Goal: Task Accomplishment & Management: Manage account settings

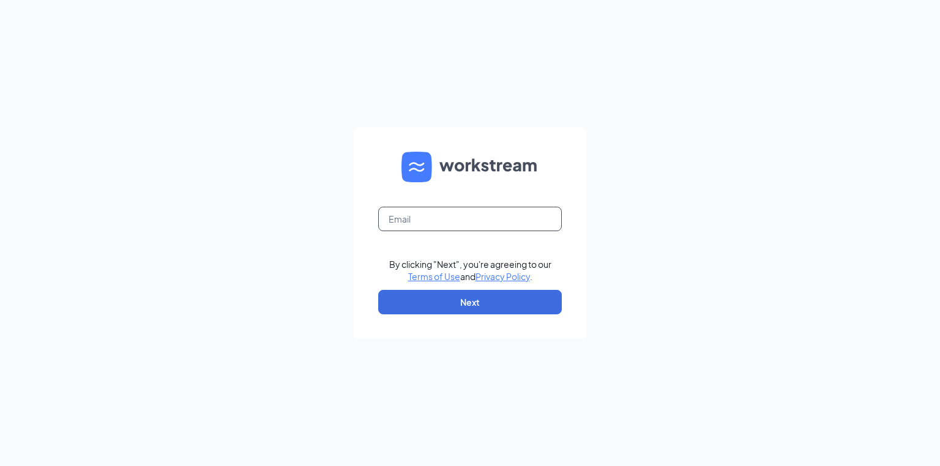
click at [434, 227] on input "text" at bounding box center [470, 219] width 184 height 24
type input "a"
type input "[EMAIL_ADDRESS][DOMAIN_NAME]"
click at [450, 299] on button "Next" at bounding box center [470, 302] width 184 height 24
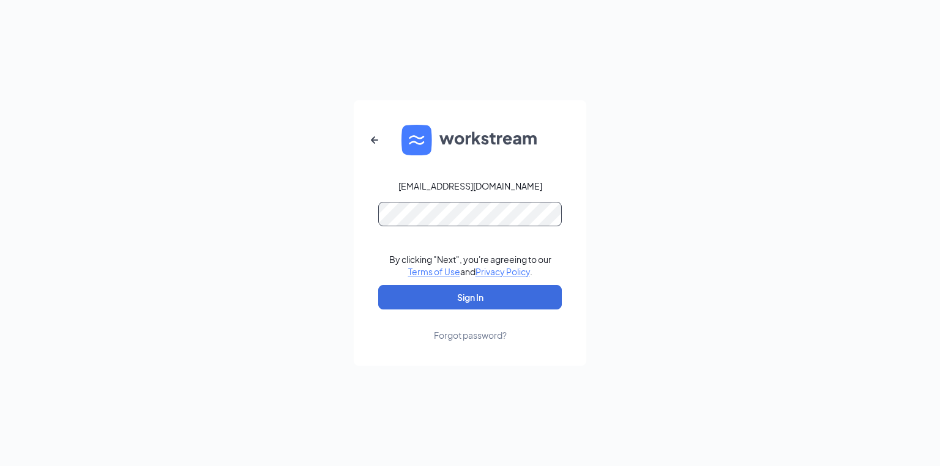
click at [378, 285] on button "Sign In" at bounding box center [470, 297] width 184 height 24
click at [463, 347] on form "store02090@jiffylube.com By clicking "Next", you're agreeing to our Terms of Us…" at bounding box center [470, 233] width 233 height 266
click at [468, 338] on div "Forgot password?" at bounding box center [470, 335] width 73 height 12
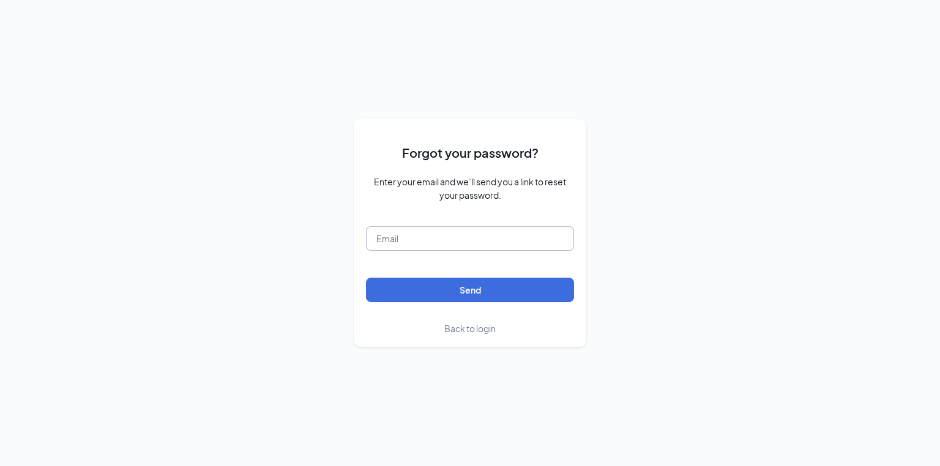
click at [431, 241] on input "text" at bounding box center [470, 239] width 208 height 24
type input "store02090@jiffylube.com"
click at [366, 278] on button "Send" at bounding box center [470, 290] width 208 height 24
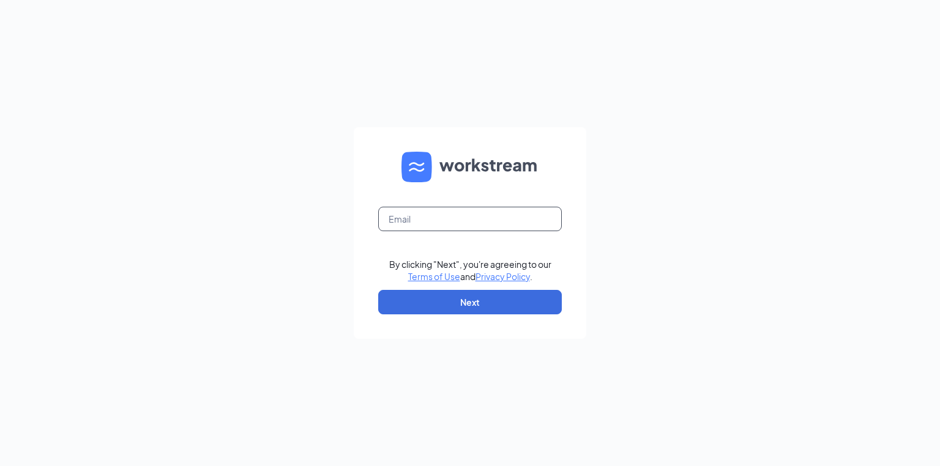
click at [424, 224] on input "text" at bounding box center [470, 219] width 184 height 24
type input "[EMAIL_ADDRESS][DOMAIN_NAME]"
click at [457, 302] on button "Next" at bounding box center [470, 302] width 184 height 24
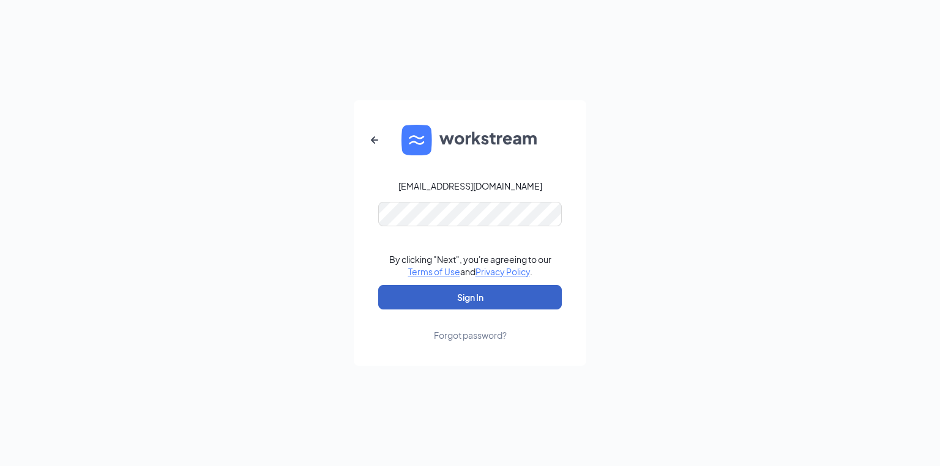
click at [378, 285] on button "Sign In" at bounding box center [470, 297] width 184 height 24
click at [458, 297] on button "Sign In" at bounding box center [470, 297] width 184 height 24
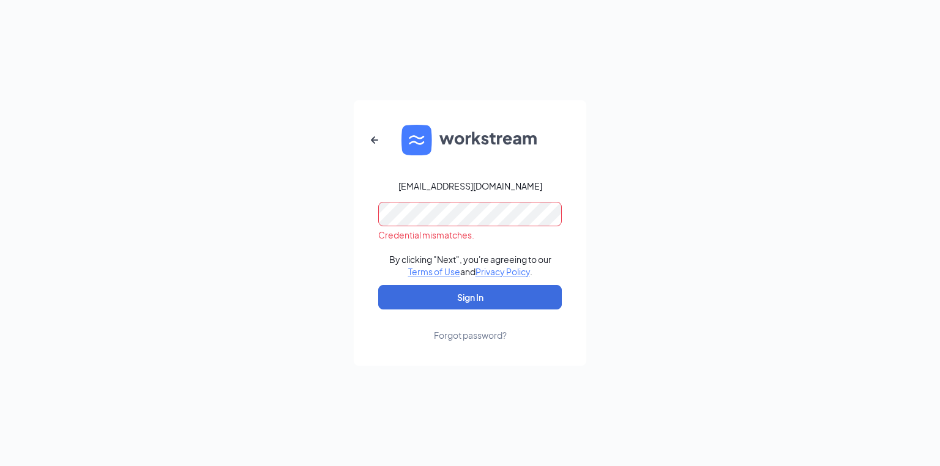
click at [244, 204] on div "store02090@jiffylube.com Credential mismatches. By clicking "Next", you're agre…" at bounding box center [470, 233] width 940 height 466
click at [378, 285] on button "Sign In" at bounding box center [470, 297] width 184 height 24
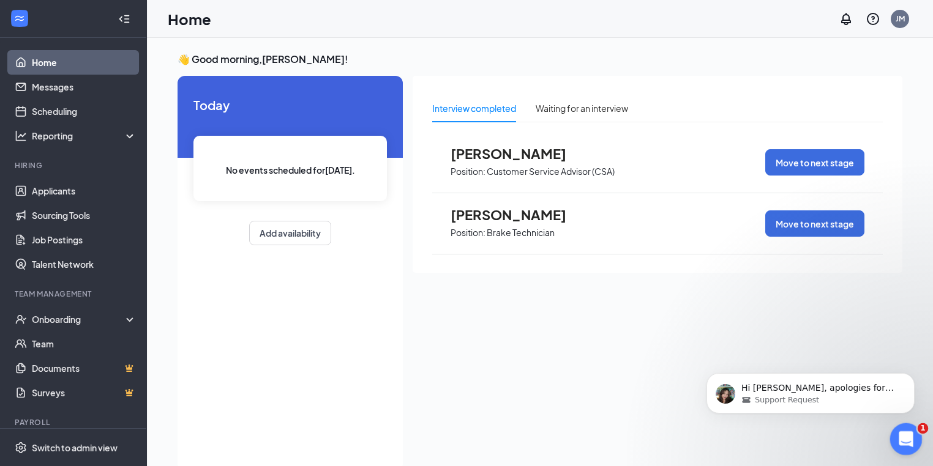
click at [910, 434] on icon "Open Intercom Messenger" at bounding box center [904, 438] width 20 height 20
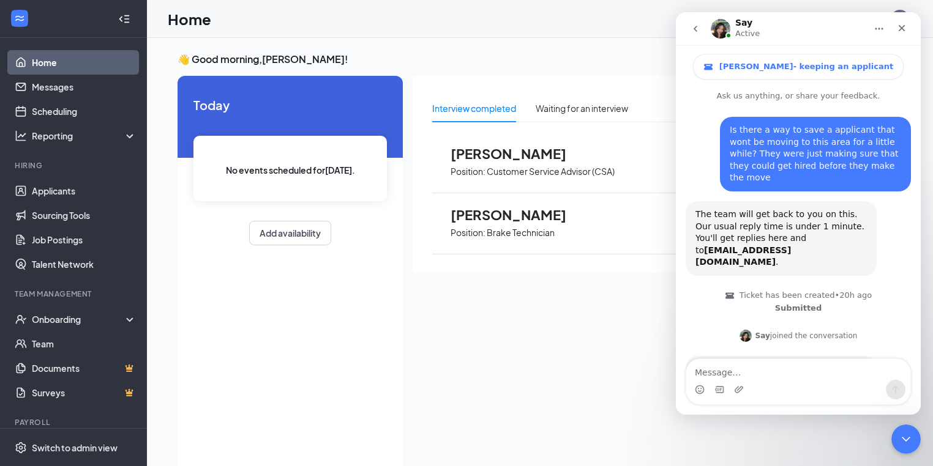
scroll to position [70, 0]
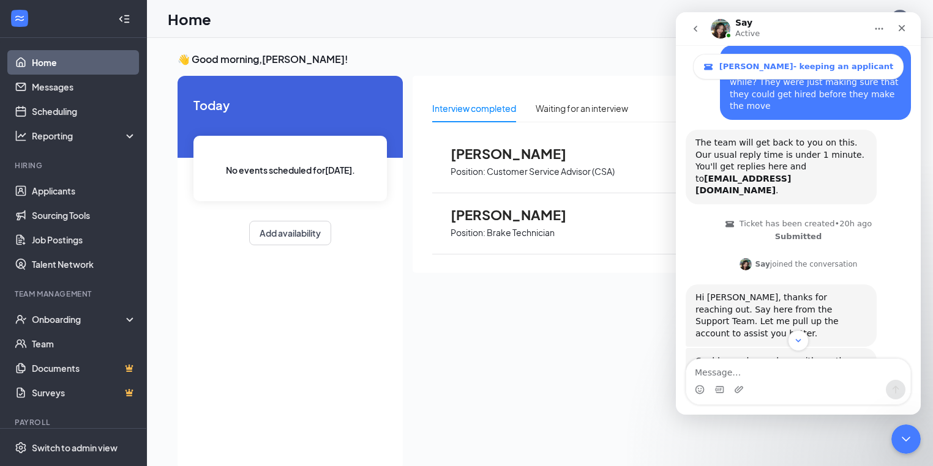
click at [693, 27] on icon "go back" at bounding box center [696, 29] width 10 height 10
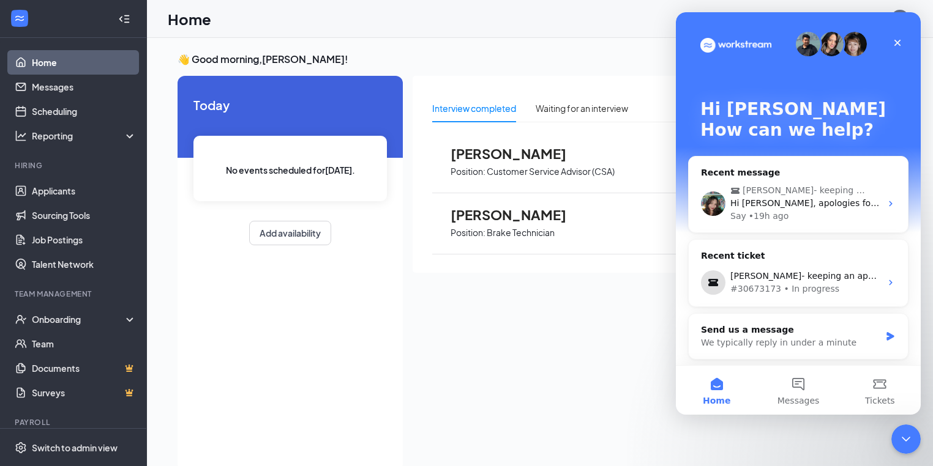
scroll to position [0, 0]
click at [899, 42] on icon "Close" at bounding box center [898, 43] width 10 height 10
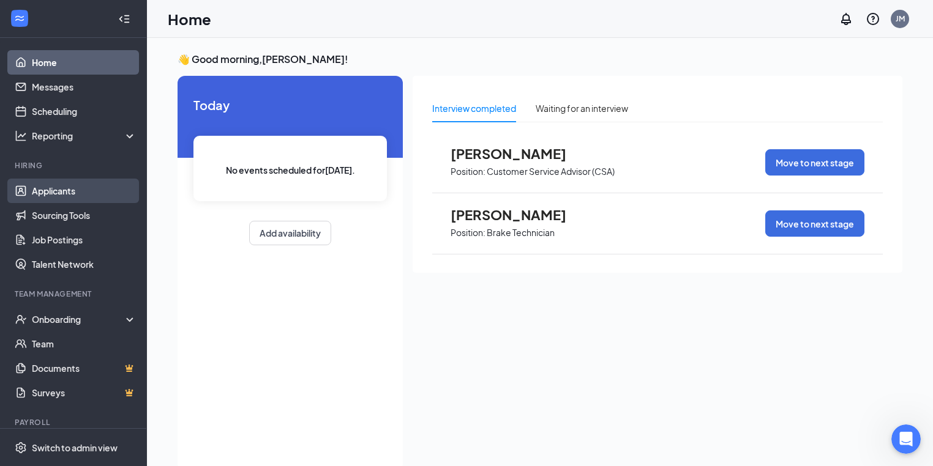
click at [52, 191] on link "Applicants" at bounding box center [84, 191] width 105 height 24
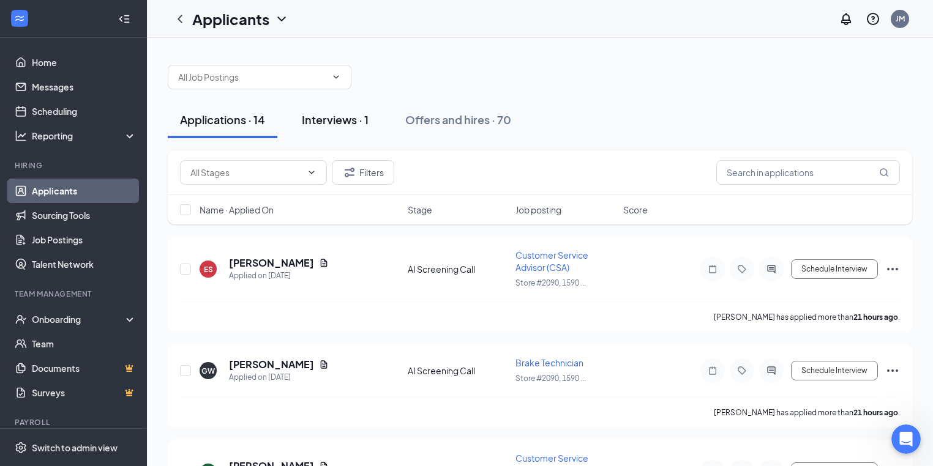
click at [356, 120] on div "Interviews · 1" at bounding box center [335, 119] width 67 height 15
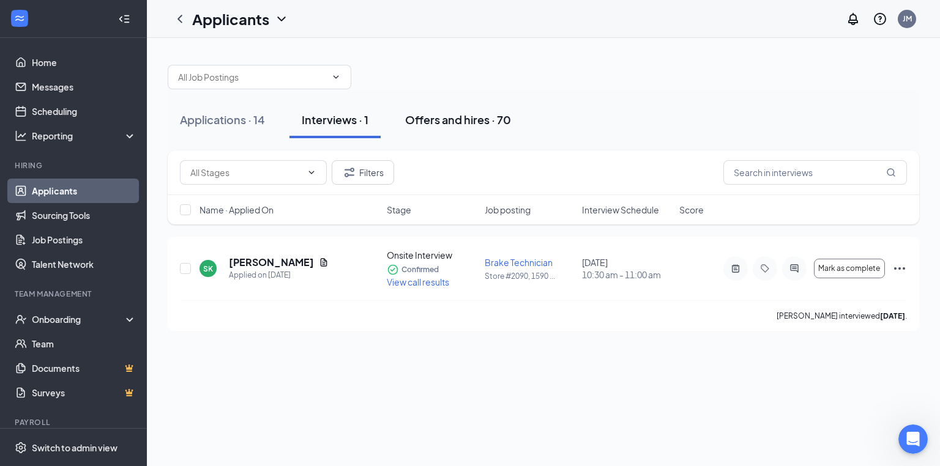
click at [433, 127] on button "Offers and hires · 70" at bounding box center [458, 120] width 130 height 37
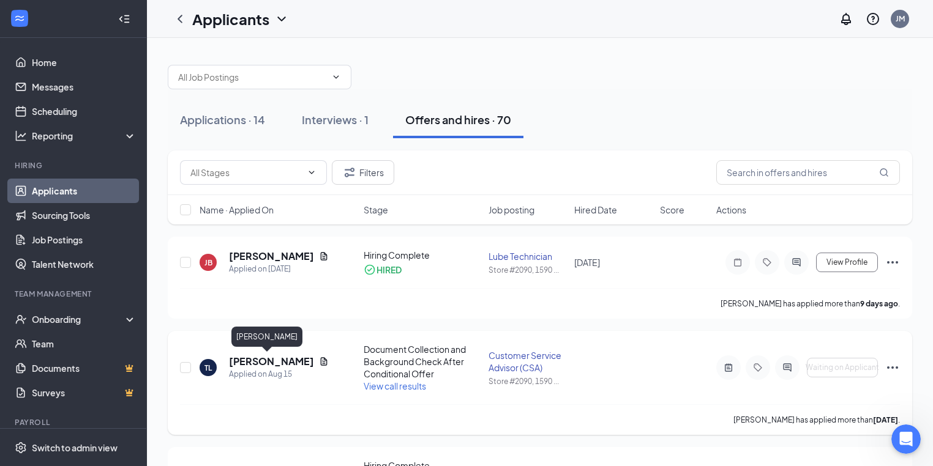
click at [262, 360] on h5 "Tyler Lakin" at bounding box center [271, 361] width 85 height 13
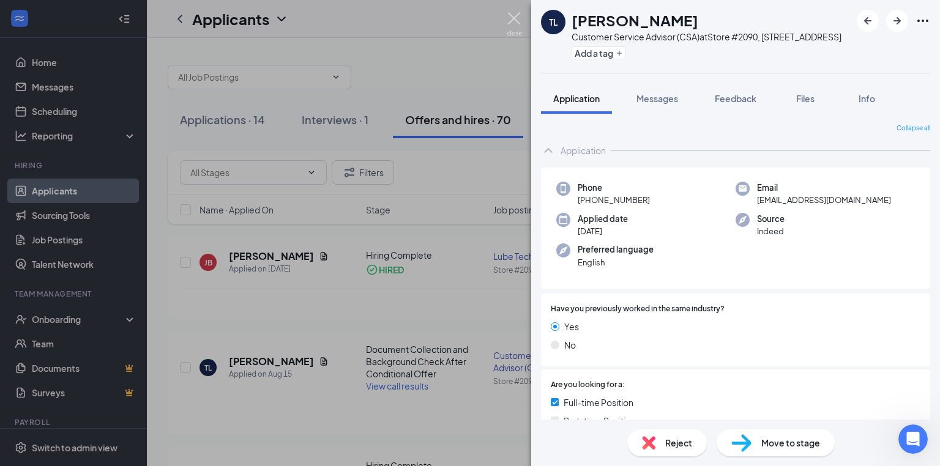
click at [512, 20] on img at bounding box center [514, 24] width 15 height 24
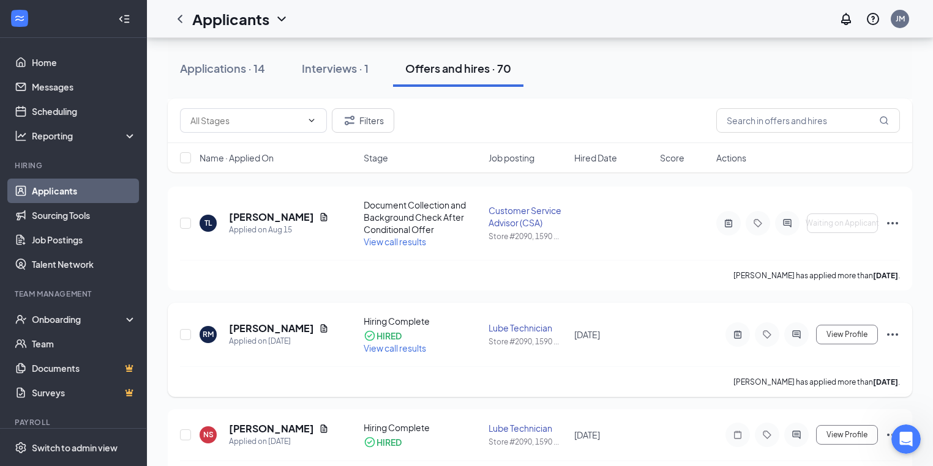
scroll to position [147, 0]
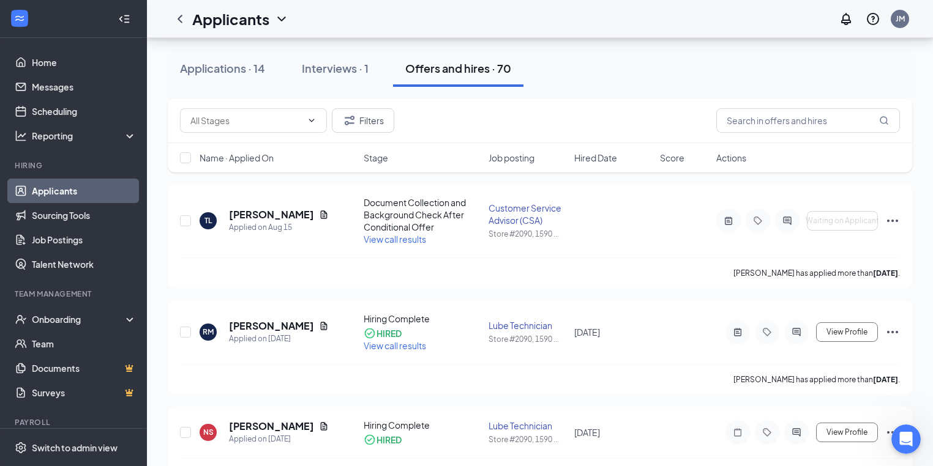
drag, startPoint x: 230, startPoint y: 69, endPoint x: 291, endPoint y: 87, distance: 63.9
click at [230, 68] on div "Applications · 14" at bounding box center [222, 68] width 85 height 15
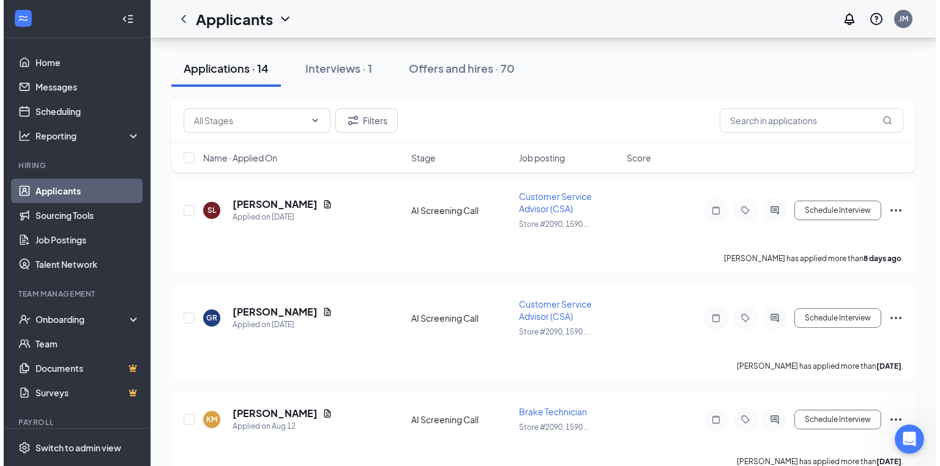
scroll to position [1237, 0]
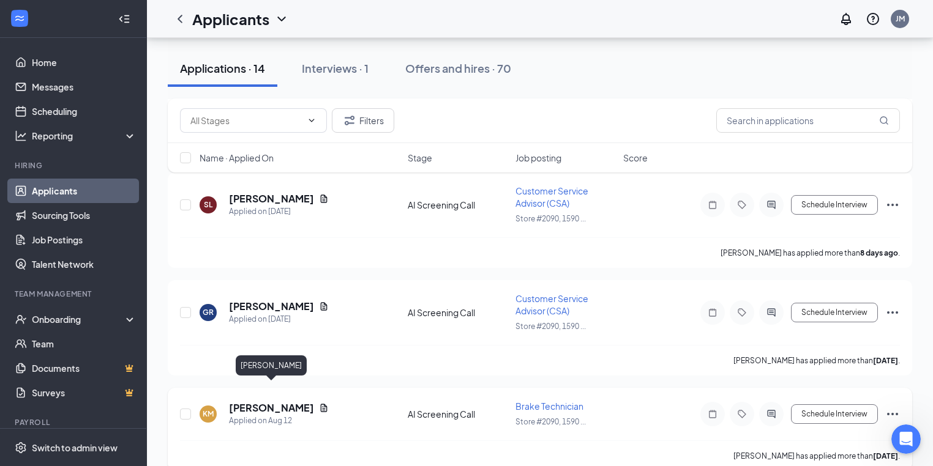
click at [266, 402] on h5 "Keaton Messerole" at bounding box center [271, 408] width 85 height 13
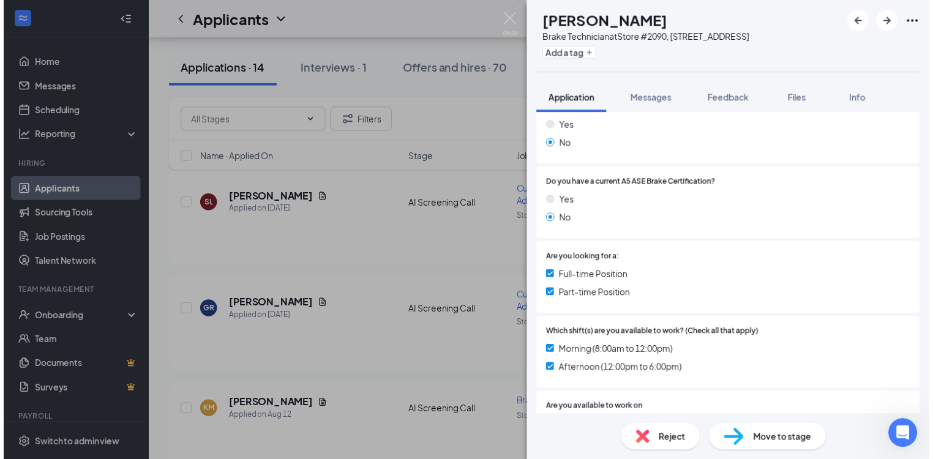
scroll to position [294, 0]
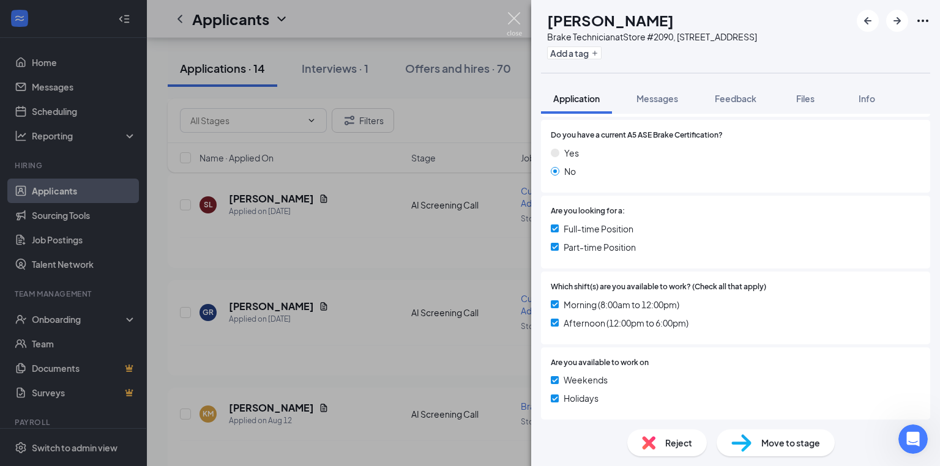
click at [511, 17] on img at bounding box center [514, 24] width 15 height 24
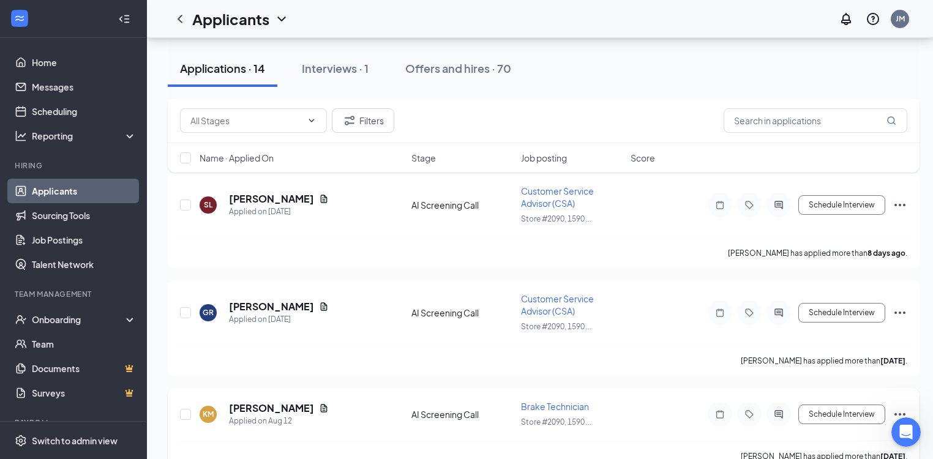
click at [901, 407] on icon "Ellipses" at bounding box center [900, 414] width 15 height 15
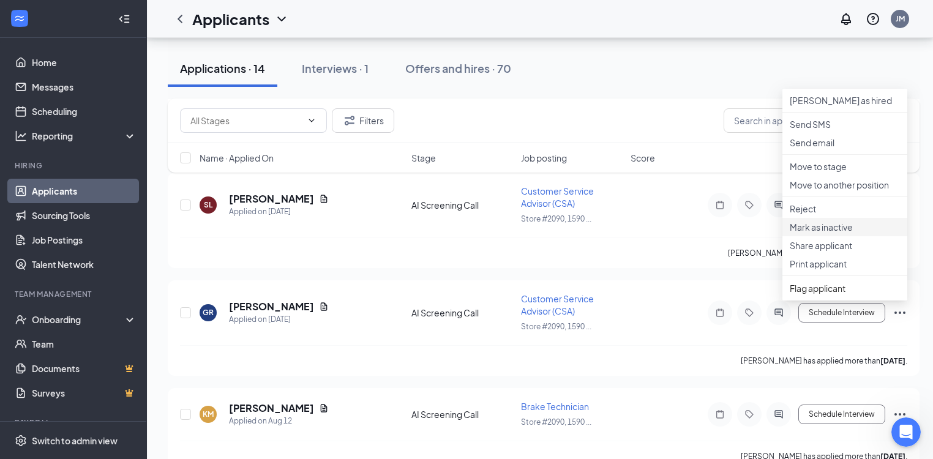
click at [840, 233] on p "Mark as inactive" at bounding box center [845, 227] width 110 height 12
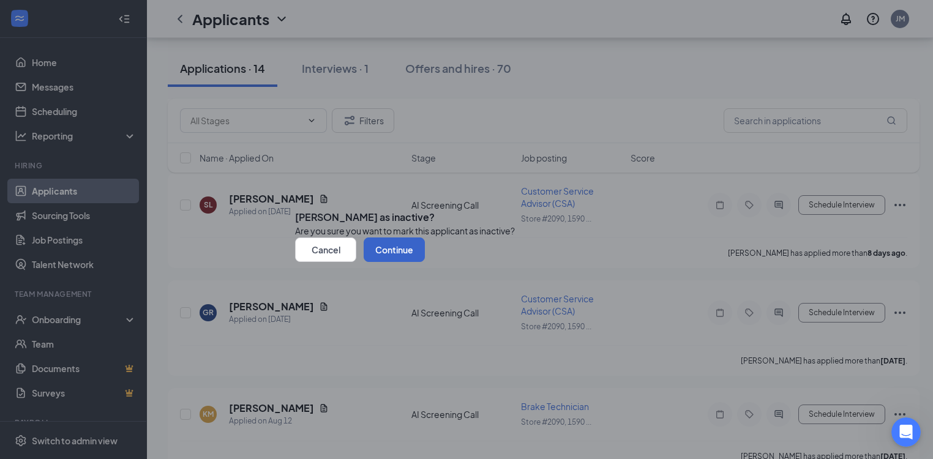
click at [425, 262] on button "Continue" at bounding box center [394, 250] width 61 height 24
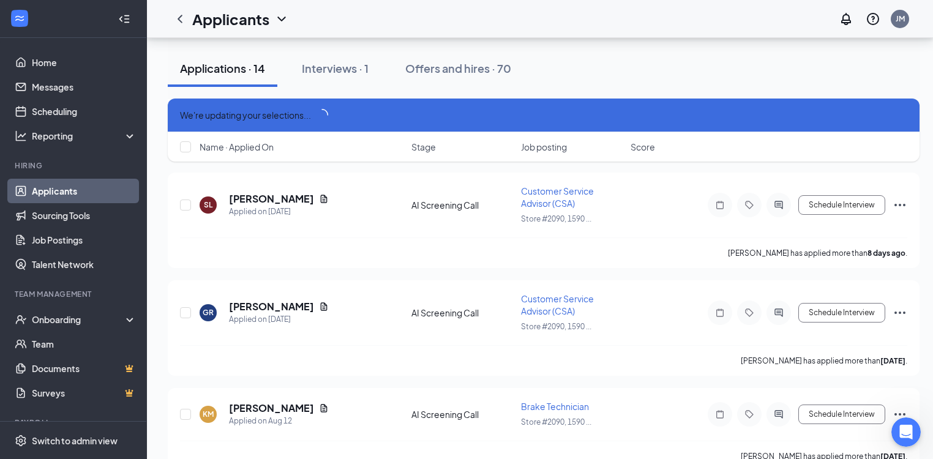
scroll to position [1234, 0]
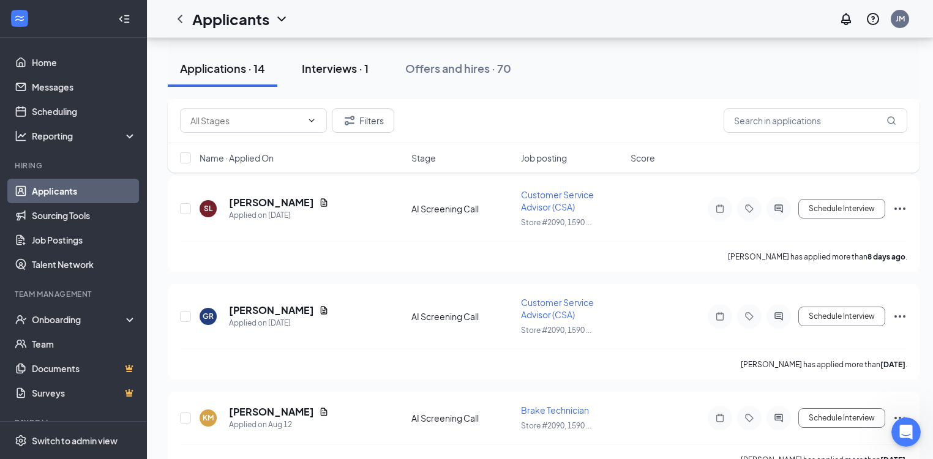
click at [343, 73] on div "Interviews · 1" at bounding box center [335, 68] width 67 height 15
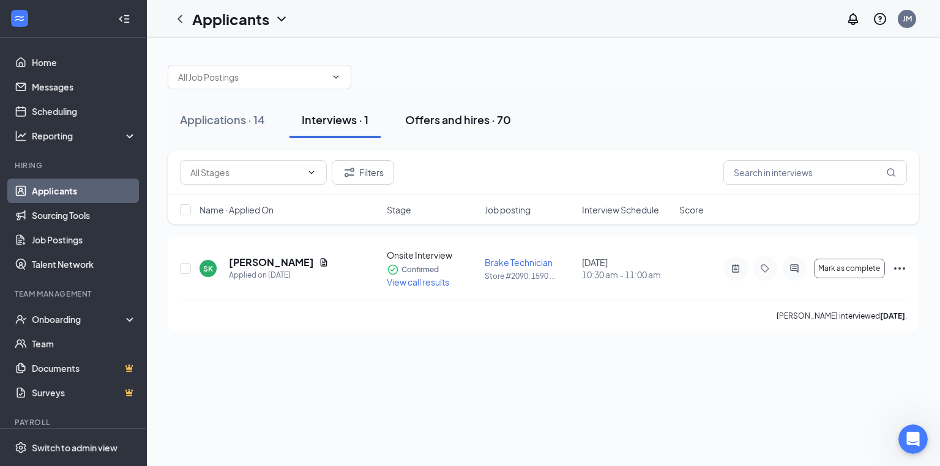
click at [457, 118] on div "Offers and hires · 70" at bounding box center [458, 119] width 106 height 15
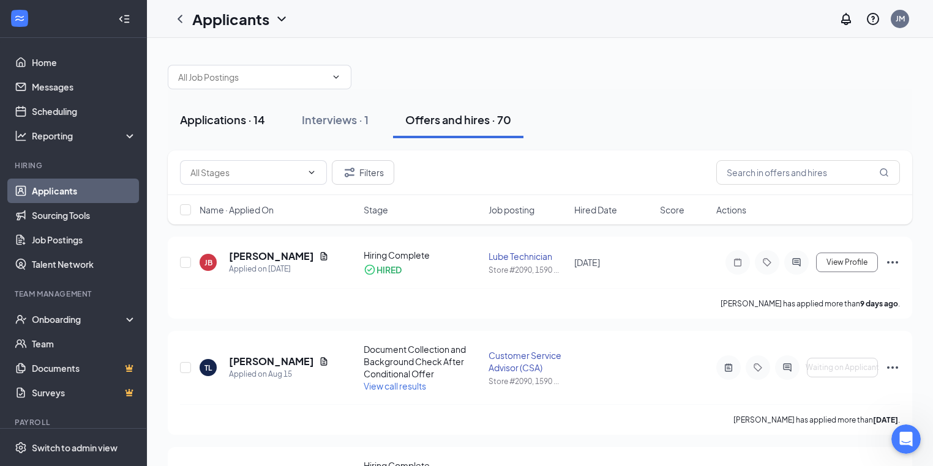
click at [233, 117] on div "Applications · 14" at bounding box center [222, 119] width 85 height 15
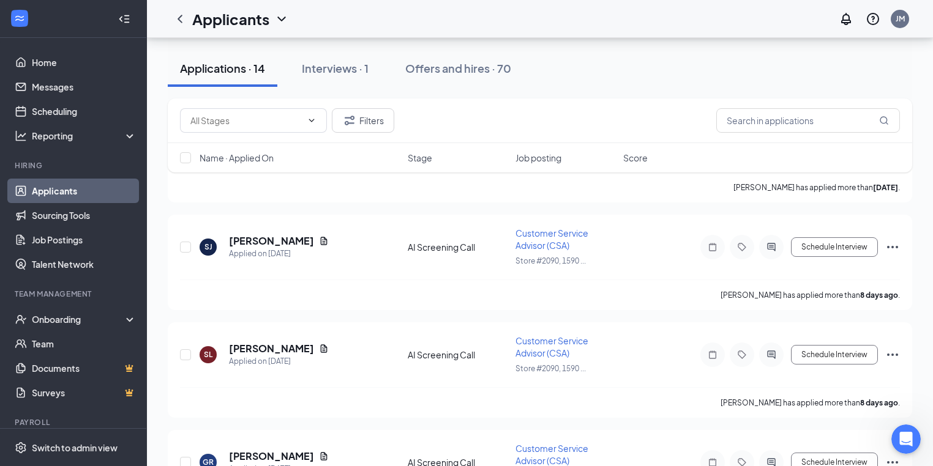
scroll to position [1143, 0]
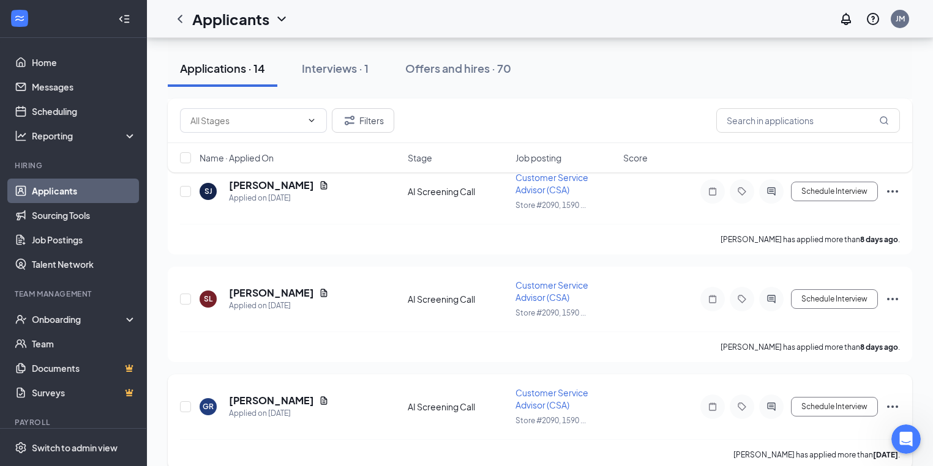
click at [899, 400] on icon "Ellipses" at bounding box center [892, 407] width 15 height 15
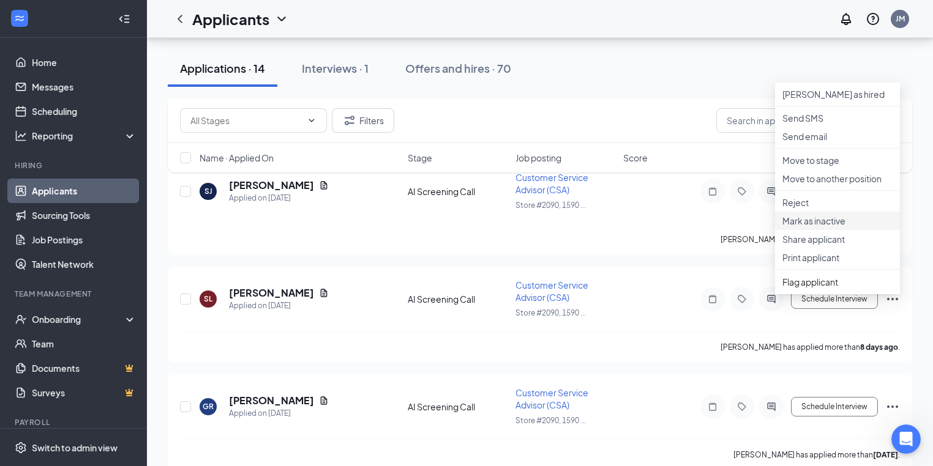
click at [823, 227] on p "Mark as inactive" at bounding box center [837, 221] width 110 height 12
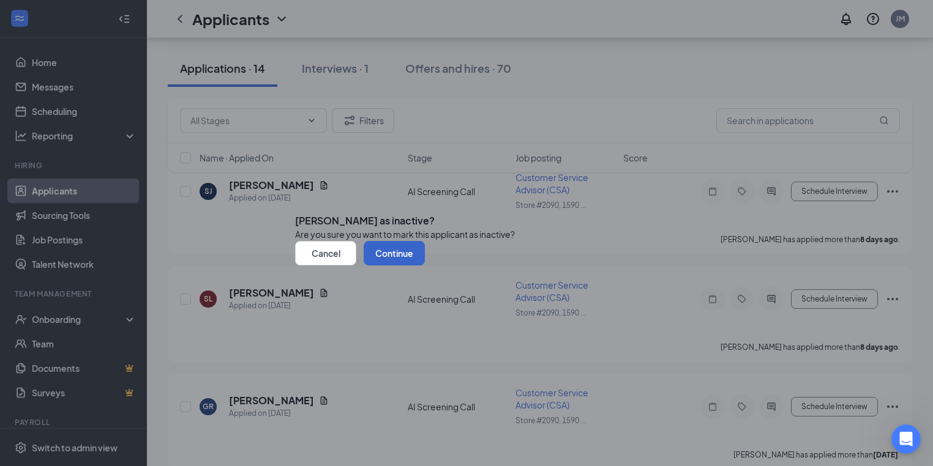
click at [425, 266] on button "Continue" at bounding box center [394, 253] width 61 height 24
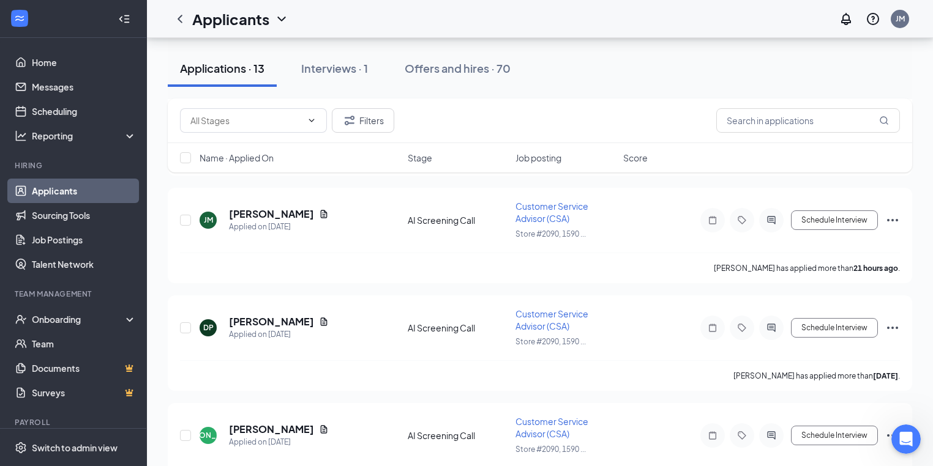
scroll to position [204, 0]
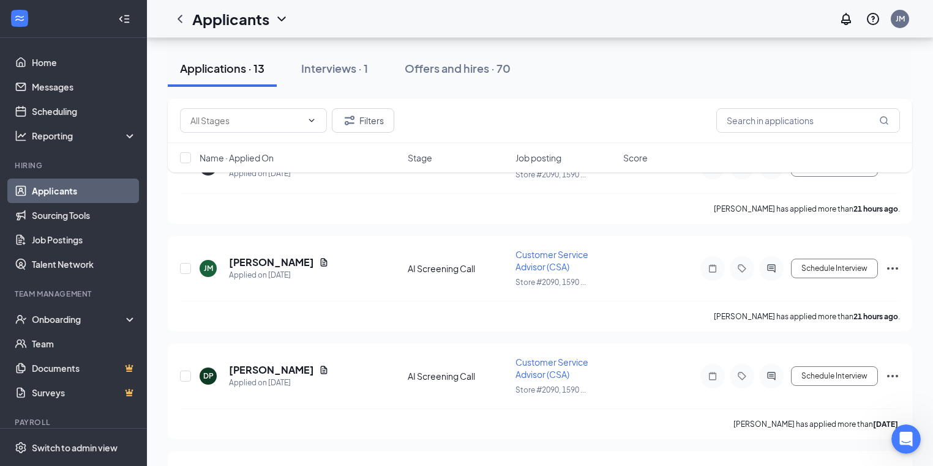
drag, startPoint x: 332, startPoint y: 64, endPoint x: 385, endPoint y: 91, distance: 59.4
click at [332, 65] on div "Interviews · 1" at bounding box center [334, 68] width 67 height 15
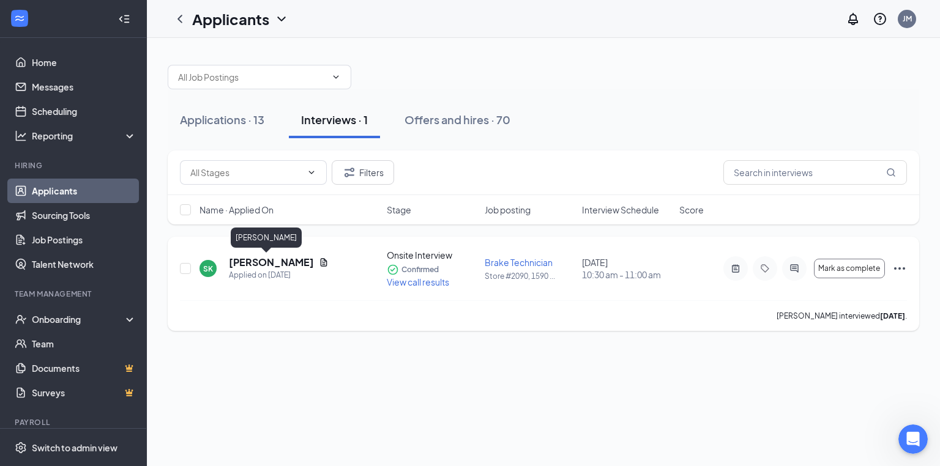
click at [256, 262] on h5 "Sean Koss" at bounding box center [271, 262] width 85 height 13
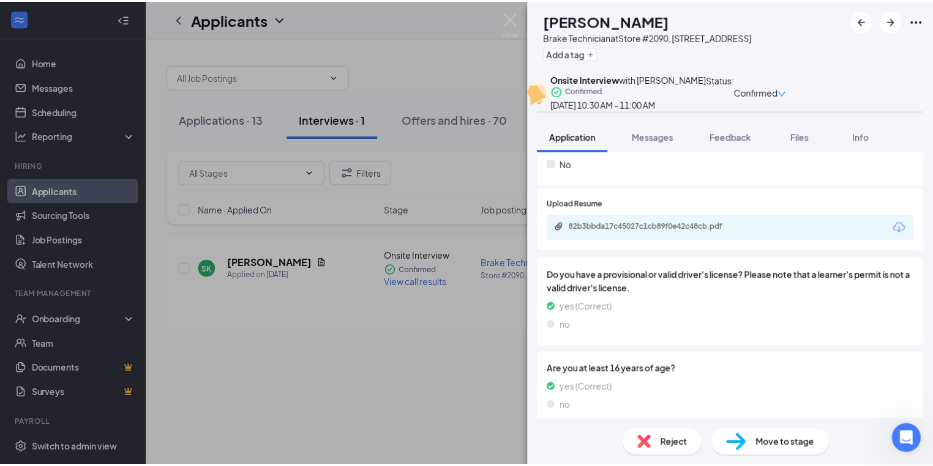
scroll to position [771, 0]
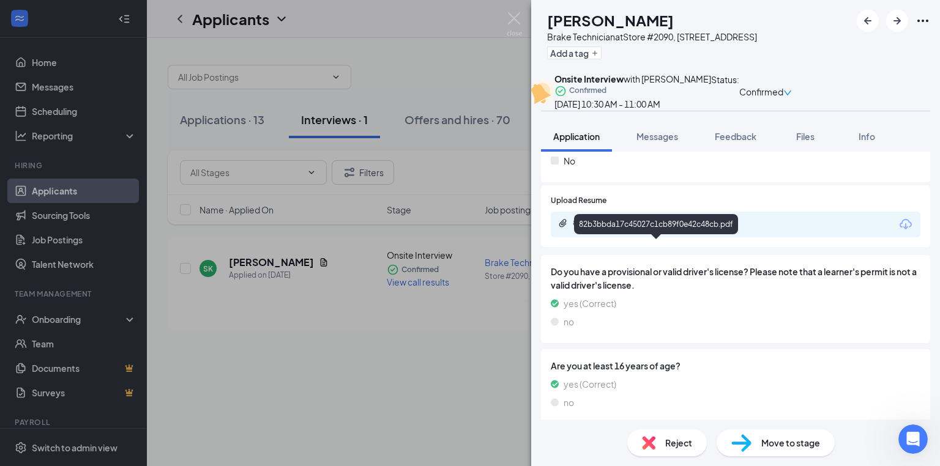
click at [648, 228] on div "82b3bbda17c45027c1cb89f0e42c48cb.pdf" at bounding box center [658, 224] width 171 height 10
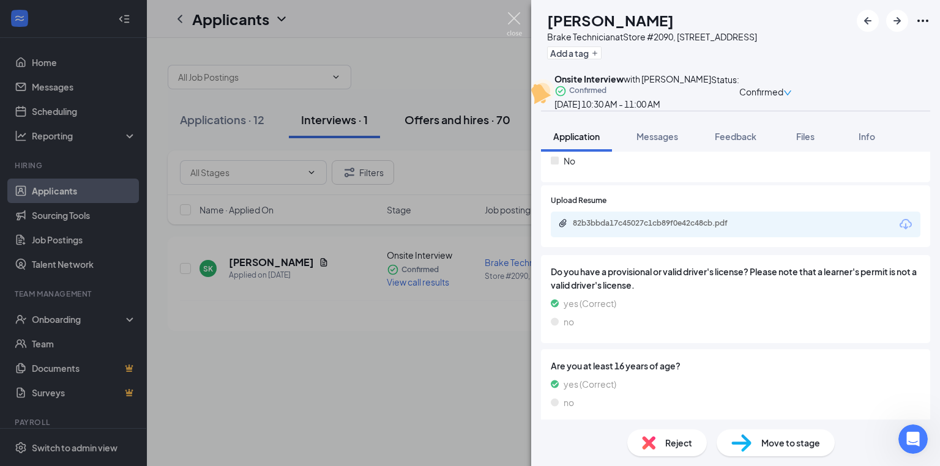
drag, startPoint x: 517, startPoint y: 18, endPoint x: 483, endPoint y: 105, distance: 93.2
click at [517, 17] on img at bounding box center [514, 24] width 15 height 24
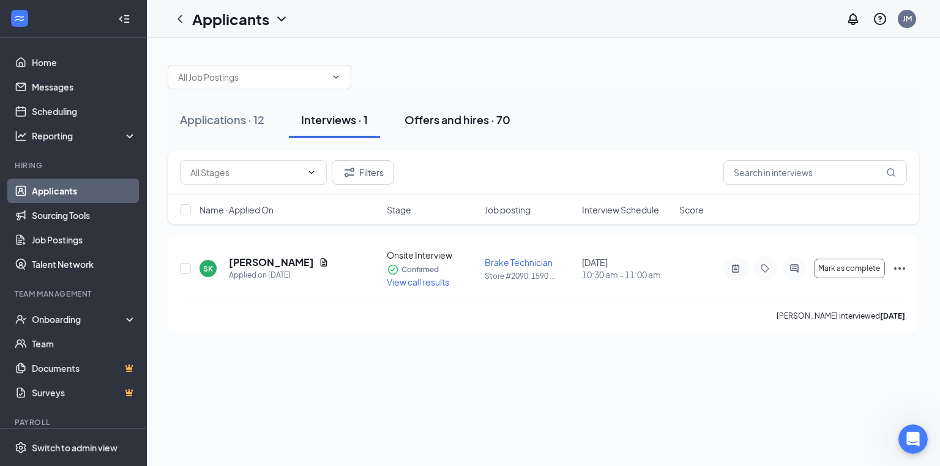
click at [452, 115] on div "Offers and hires · 70" at bounding box center [458, 119] width 106 height 15
